Goal: Task Accomplishment & Management: Manage account settings

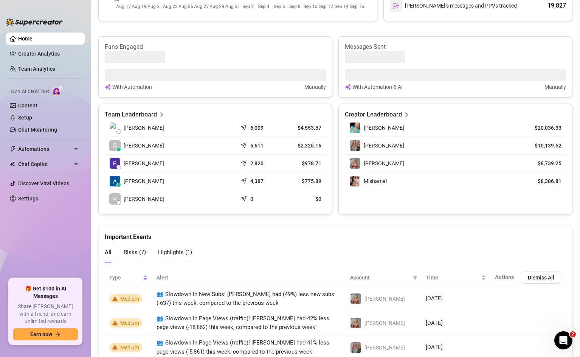
scroll to position [244, 0]
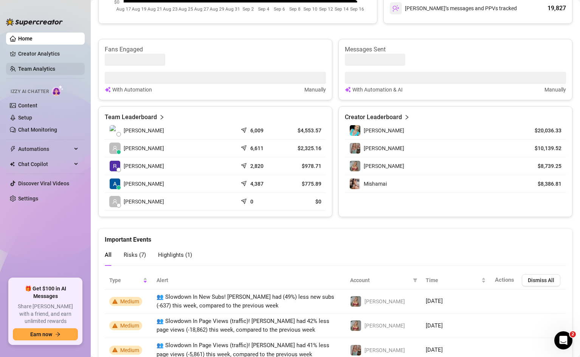
click at [41, 67] on link "Team Analytics" at bounding box center [36, 69] width 37 height 6
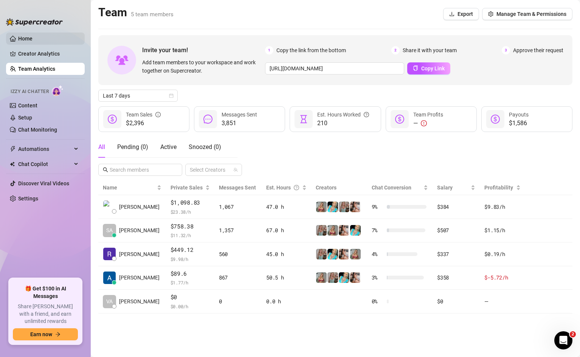
click at [31, 39] on link "Home" at bounding box center [25, 39] width 14 height 6
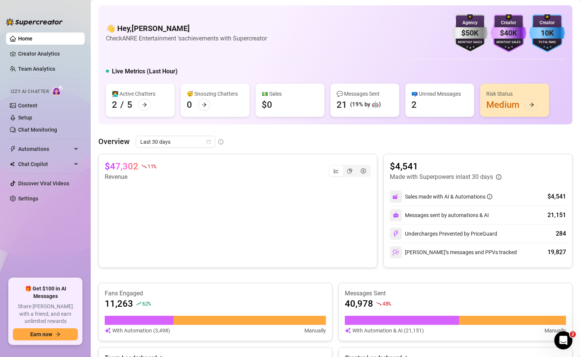
click at [353, 74] on div "Live Metrics (Last Hour)" at bounding box center [335, 73] width 459 height 12
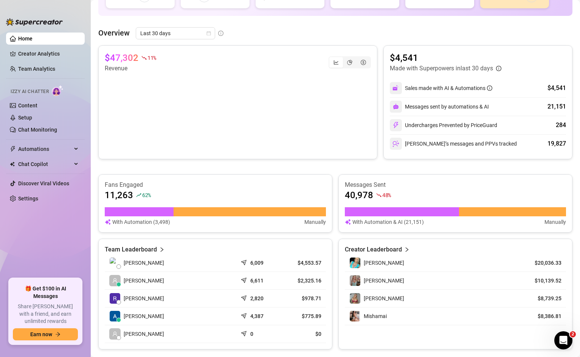
scroll to position [116, 0]
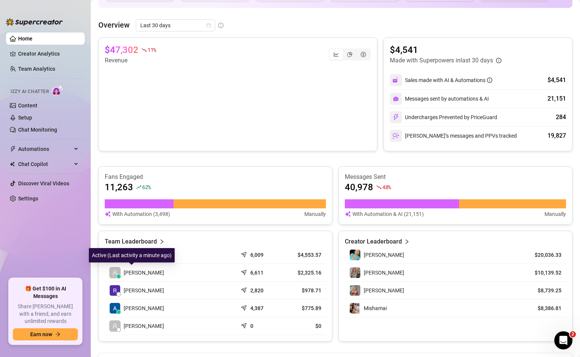
click at [138, 273] on span "[PERSON_NAME]" at bounding box center [144, 272] width 40 height 8
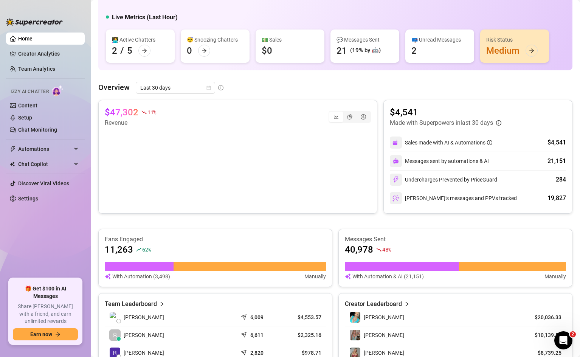
scroll to position [0, 0]
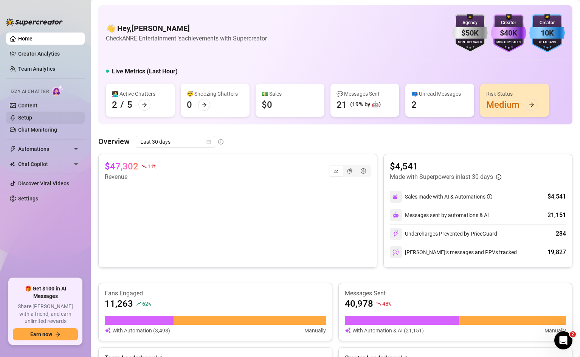
click at [24, 116] on link "Setup" at bounding box center [25, 118] width 14 height 6
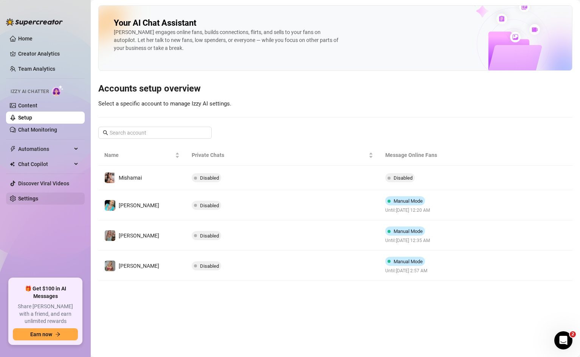
click at [19, 198] on link "Settings" at bounding box center [28, 198] width 20 height 6
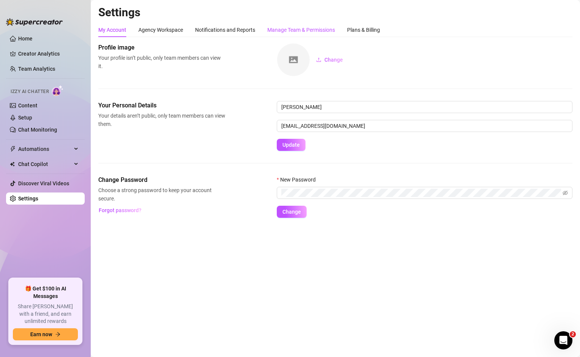
click at [289, 30] on div "Manage Team & Permissions" at bounding box center [301, 30] width 68 height 8
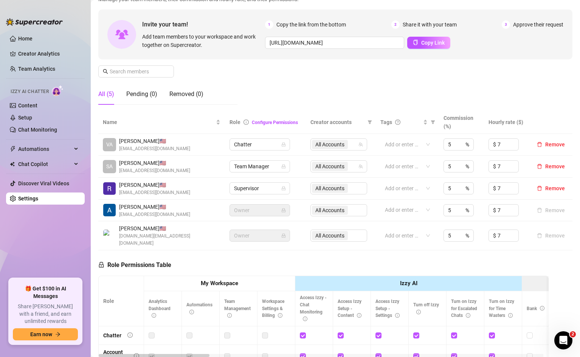
scroll to position [65, 0]
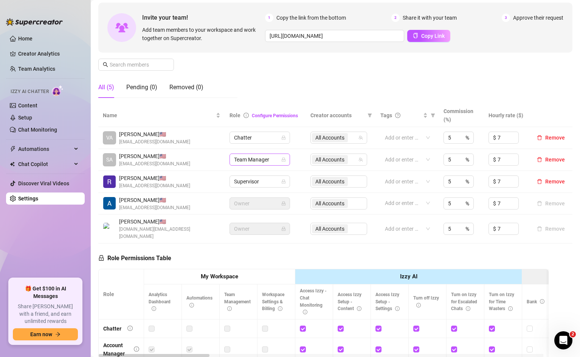
click at [282, 161] on icon "lock" at bounding box center [283, 159] width 5 height 5
click at [358, 160] on icon "team" at bounding box center [360, 159] width 5 height 5
click at [343, 160] on span "All Accounts" at bounding box center [330, 159] width 36 height 9
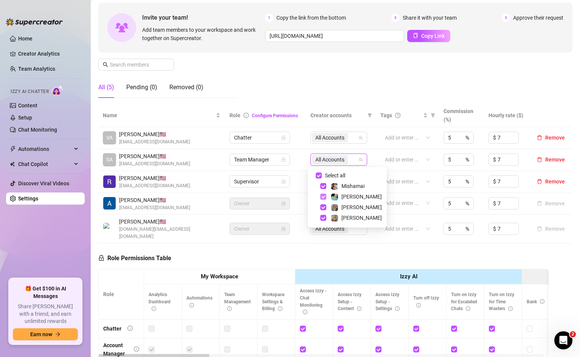
click at [324, 196] on span "Select tree node" at bounding box center [323, 197] width 6 height 6
checkbox input "false"
click at [324, 206] on span "Select tree node" at bounding box center [323, 207] width 6 height 6
click at [323, 220] on span "Select tree node" at bounding box center [323, 218] width 6 height 6
click at [306, 139] on td "All Accounts" at bounding box center [341, 138] width 70 height 22
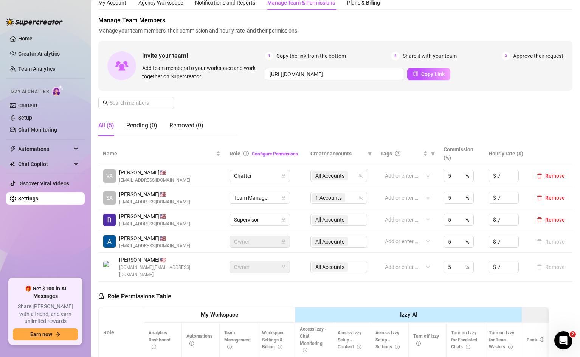
scroll to position [0, 0]
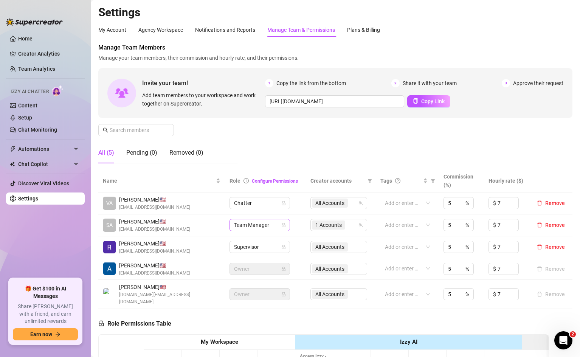
click at [283, 226] on icon "lock" at bounding box center [283, 225] width 5 height 5
click at [264, 226] on span "Team Manager" at bounding box center [259, 224] width 51 height 11
click at [29, 238] on ul "Home Creator Analytics Team Analytics Izzy AI Chatter Content Setup Chat Monito…" at bounding box center [45, 152] width 79 height 246
click at [111, 28] on div "My Account" at bounding box center [112, 30] width 28 height 8
